Goal: Transaction & Acquisition: Purchase product/service

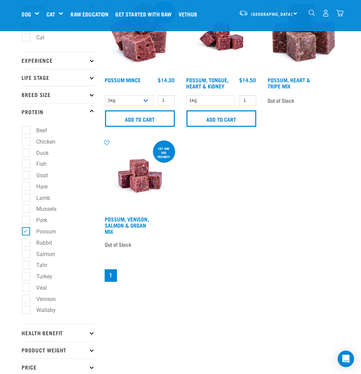
scroll to position [69, 0]
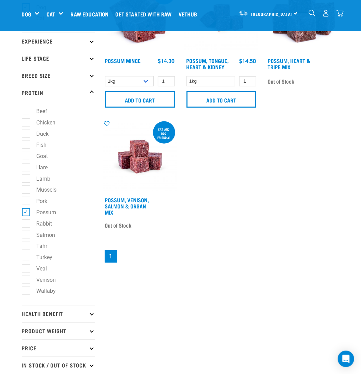
click at [27, 210] on label "Possum" at bounding box center [43, 212] width 34 height 9
click at [26, 210] on input "Possum" at bounding box center [24, 211] width 4 height 4
checkbox input "false"
click at [29, 156] on label "Goat" at bounding box center [38, 156] width 25 height 9
click at [26, 156] on input "Goat" at bounding box center [24, 155] width 4 height 4
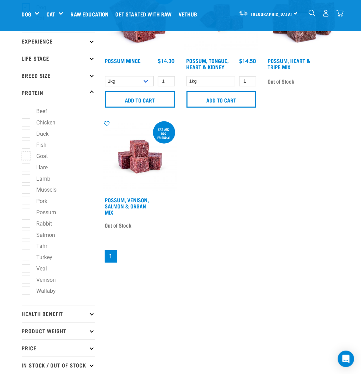
checkbox input "true"
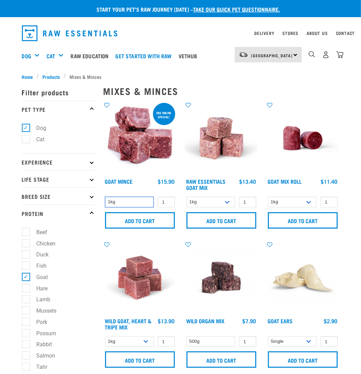
click at [116, 200] on select "1kg" at bounding box center [129, 202] width 49 height 11
click at [116, 202] on select "1kg" at bounding box center [129, 202] width 49 height 11
click at [116, 197] on select "1kg" at bounding box center [129, 202] width 49 height 11
click at [119, 202] on select "1kg" at bounding box center [129, 202] width 49 height 11
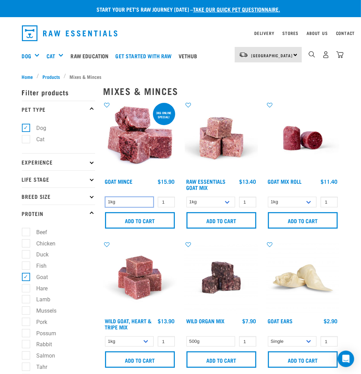
click at [105, 197] on select "1kg" at bounding box center [129, 202] width 49 height 11
click at [122, 199] on select "1kg" at bounding box center [129, 202] width 49 height 11
click at [215, 200] on select "1kg 3kg" at bounding box center [211, 202] width 49 height 11
select select "337219"
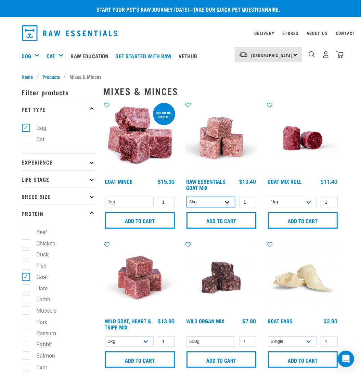
click at [187, 197] on select "1kg 3kg" at bounding box center [211, 202] width 49 height 11
click at [126, 201] on select "1kg" at bounding box center [129, 202] width 49 height 11
